Goal: Download file/media

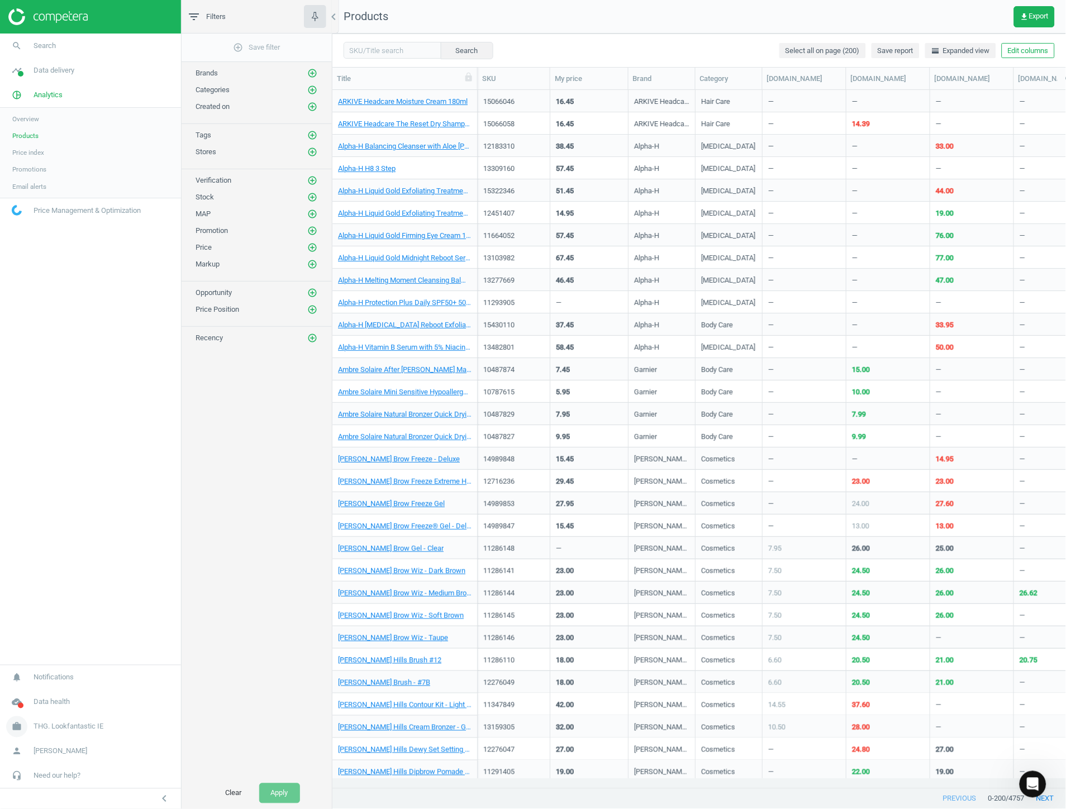
scroll to position [679, 724]
click at [64, 727] on span "THG. Lookfantastic IE" at bounding box center [69, 727] width 70 height 10
click at [47, 696] on span "Switch campaign" at bounding box center [37, 694] width 50 height 9
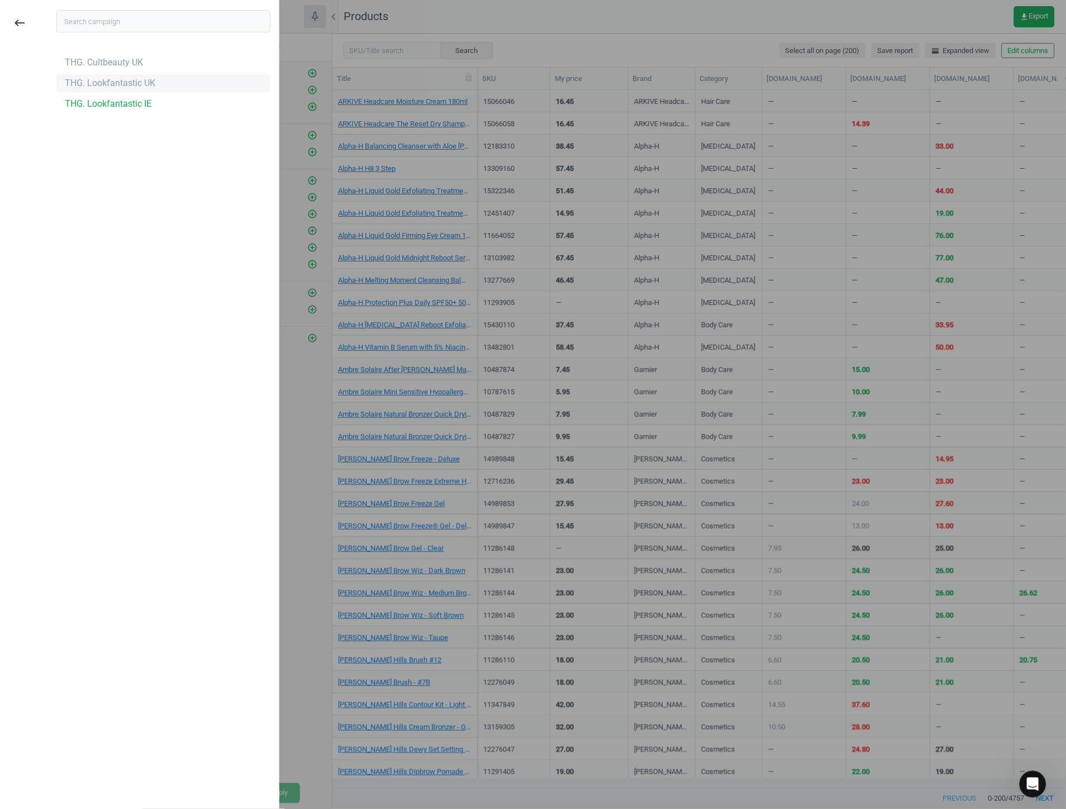
click at [126, 86] on div "THG. Lookfantastic UK" at bounding box center [110, 83] width 91 height 12
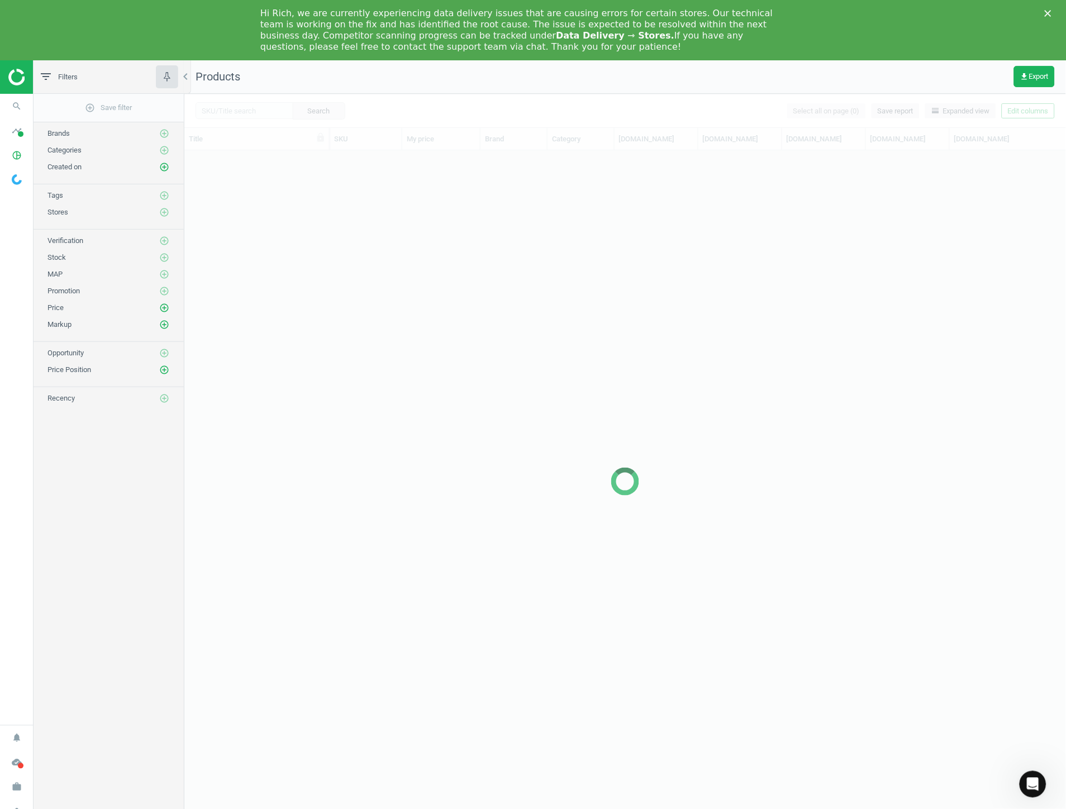
click at [1048, 8] on div "Hi Rich, we are currently experiencing data delivery issues that are causing er…" at bounding box center [533, 29] width 1066 height 51
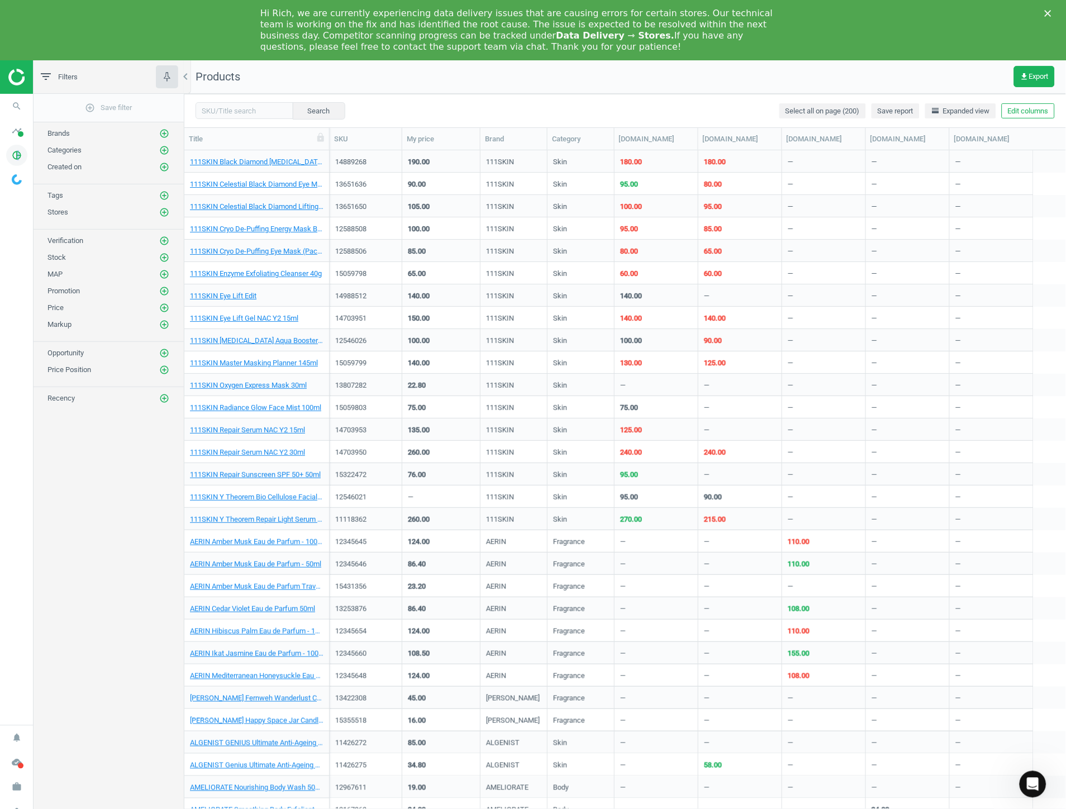
click at [19, 153] on icon "pie_chart_outlined" at bounding box center [16, 155] width 21 height 21
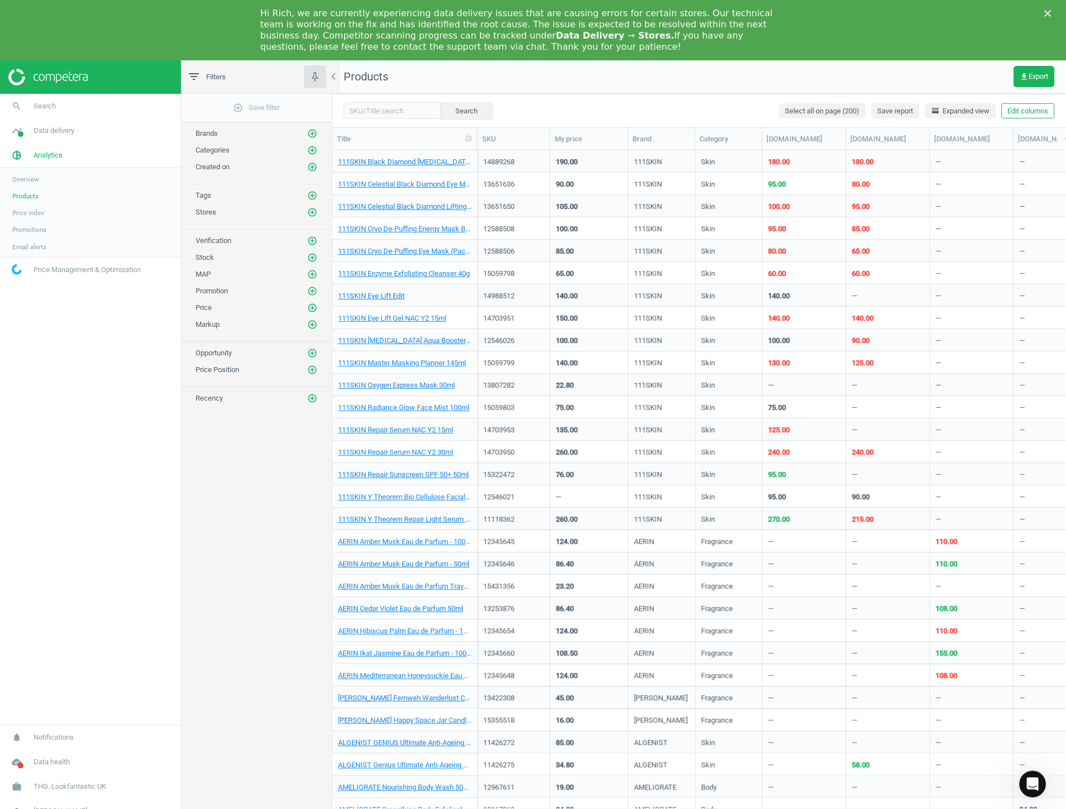
scroll to position [679, 724]
click at [46, 200] on link "Products" at bounding box center [90, 196] width 181 height 17
click at [1050, 11] on icon "Close" at bounding box center [1048, 13] width 7 height 7
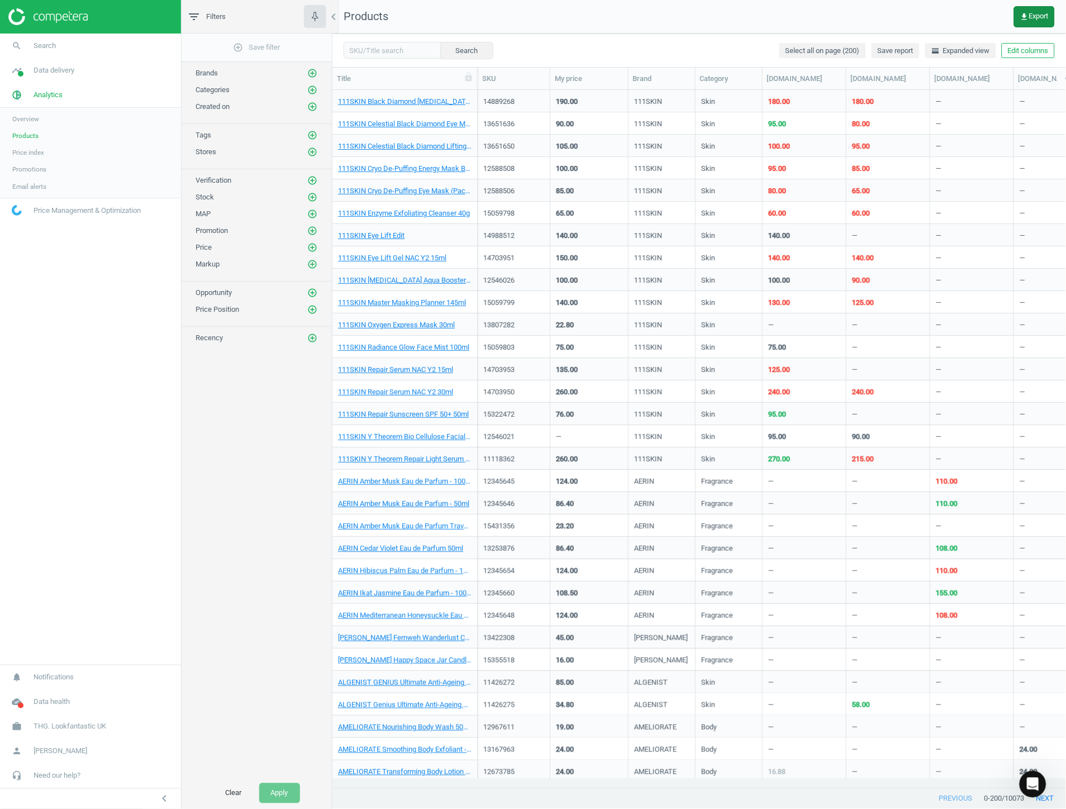
click at [1026, 12] on icon "get_app" at bounding box center [1025, 16] width 9 height 9
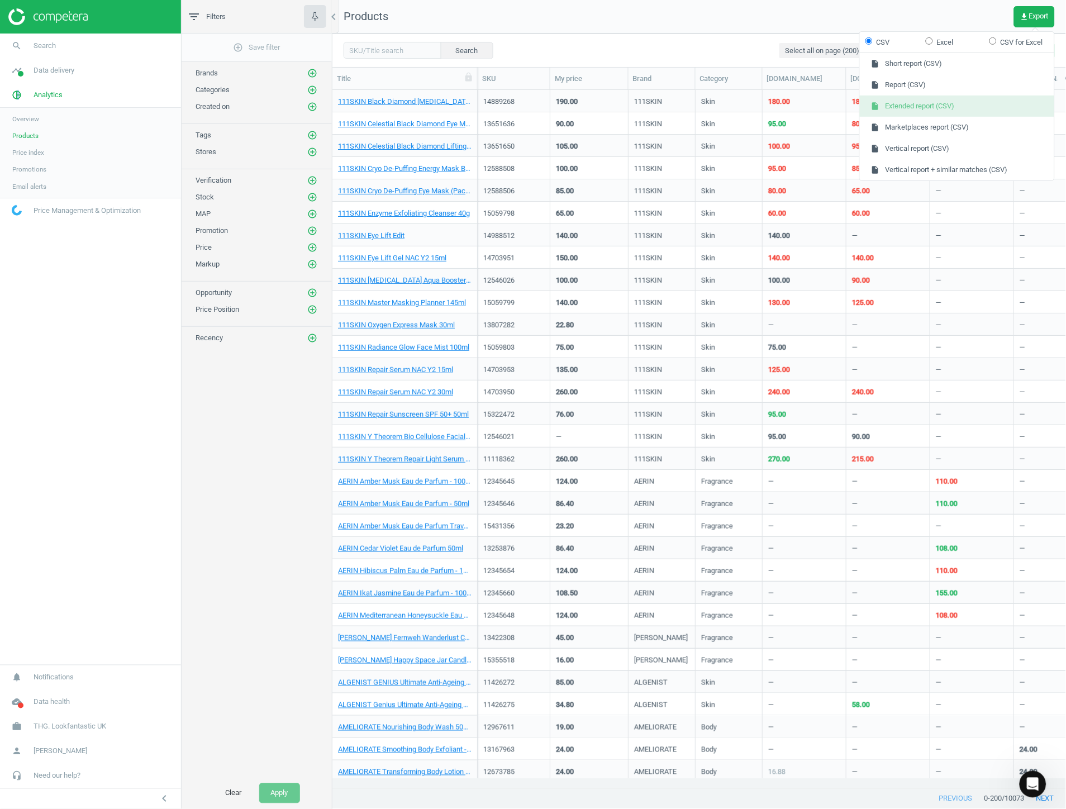
click at [962, 109] on button "insert_drive_file Extended report (CSV)" at bounding box center [957, 106] width 195 height 21
